Goal: Register for event/course

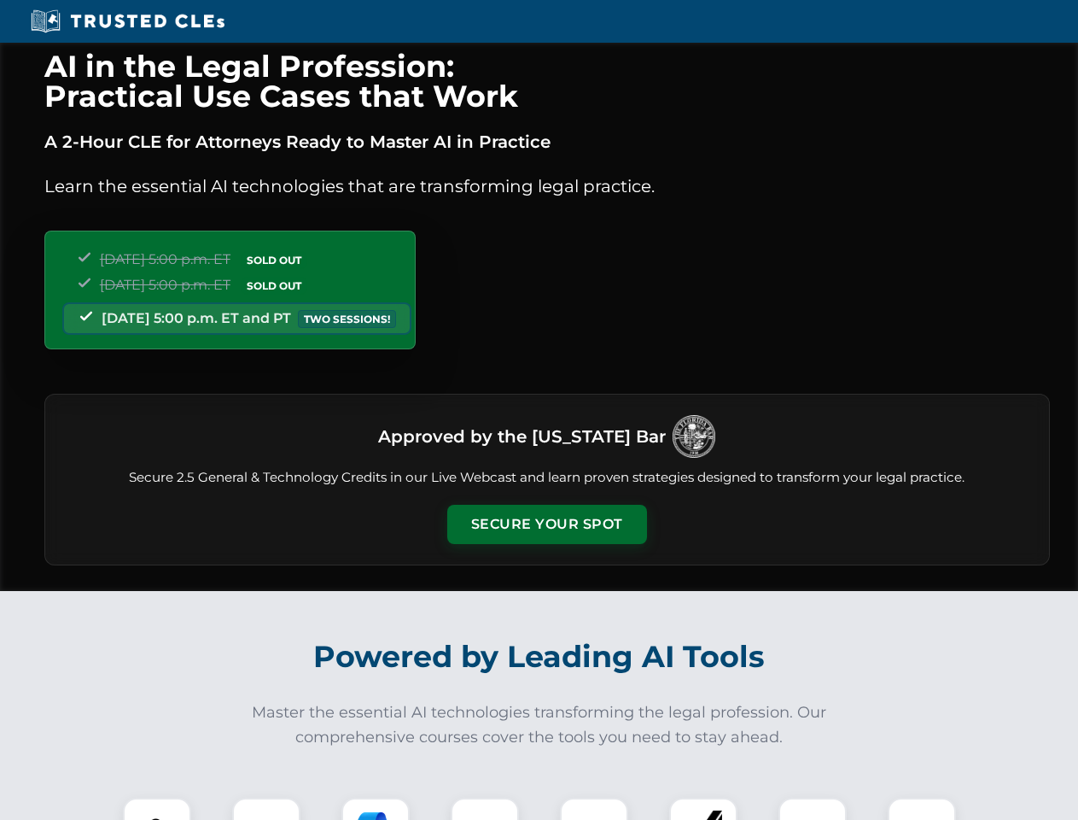
click at [546, 524] on button "Secure Your Spot" at bounding box center [547, 524] width 200 height 39
click at [157, 809] on img at bounding box center [157, 832] width 50 height 50
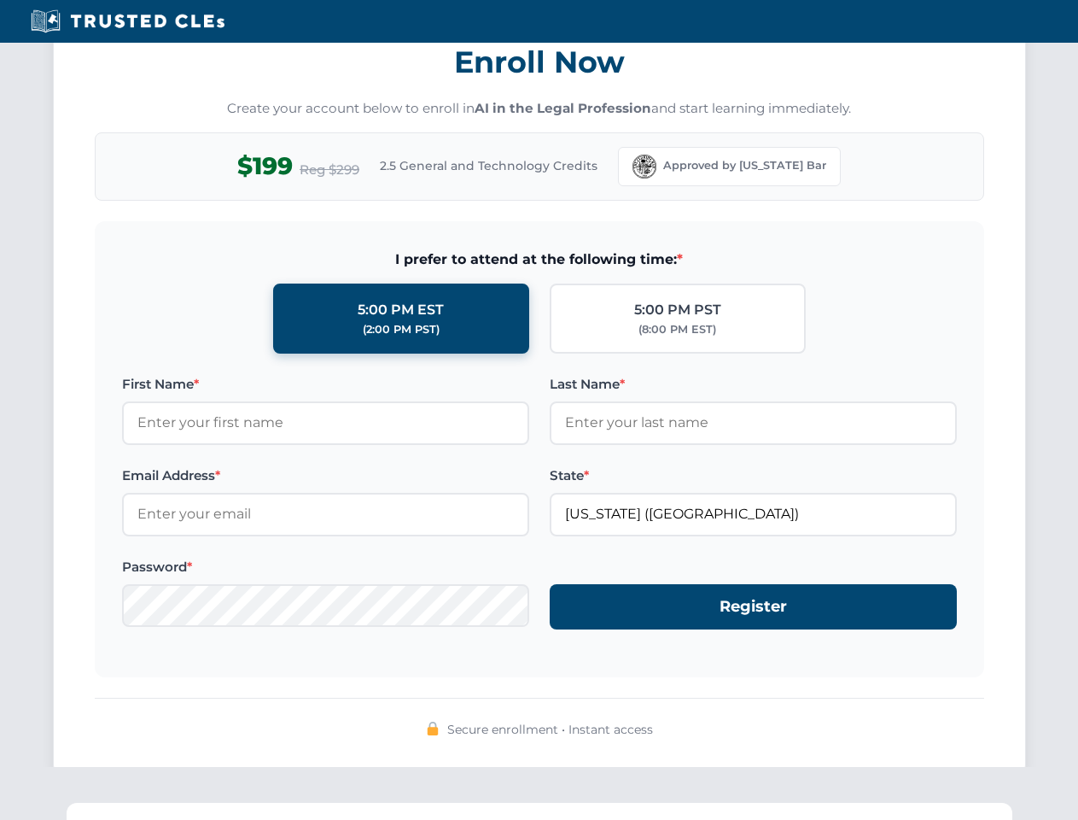
scroll to position [1676, 0]
